Goal: Information Seeking & Learning: Learn about a topic

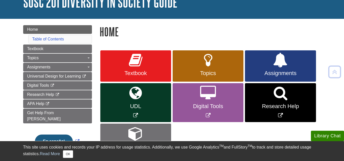
scroll to position [104, 0]
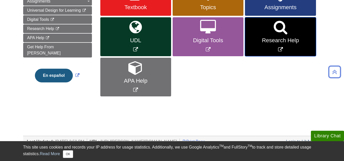
click at [296, 38] on span "Research Help" at bounding box center [280, 40] width 63 height 7
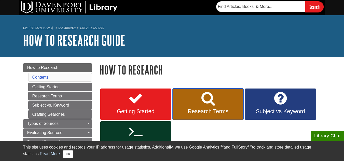
click at [214, 108] on span "Research Terms" at bounding box center [207, 111] width 63 height 7
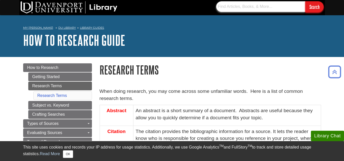
click at [250, 7] on input "text" at bounding box center [260, 6] width 89 height 11
type input "veterans"
click at [305, 1] on input "Search" at bounding box center [314, 6] width 18 height 11
